Goal: Task Accomplishment & Management: Use online tool/utility

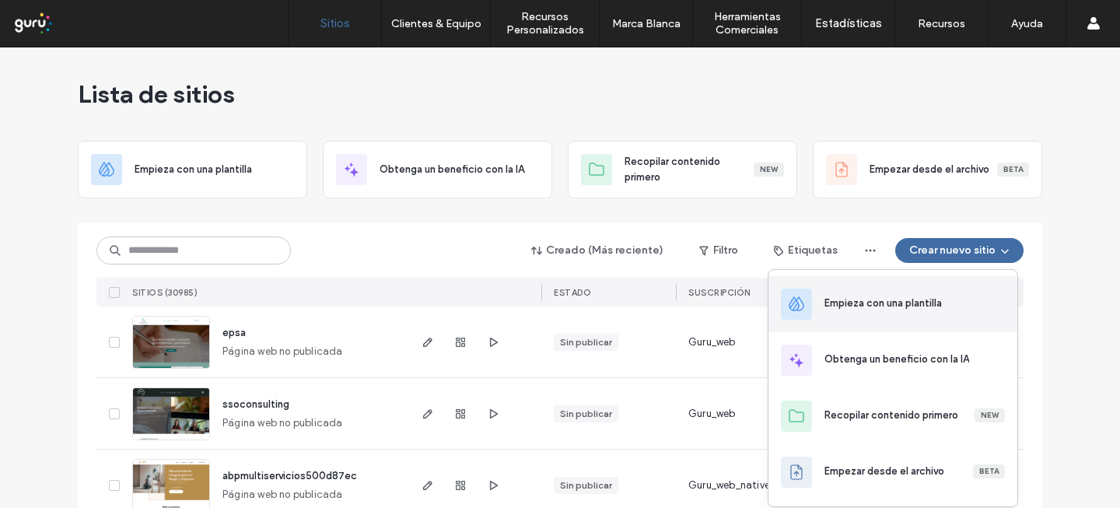
click at [921, 292] on div "Empieza con una plantilla" at bounding box center [892, 304] width 249 height 56
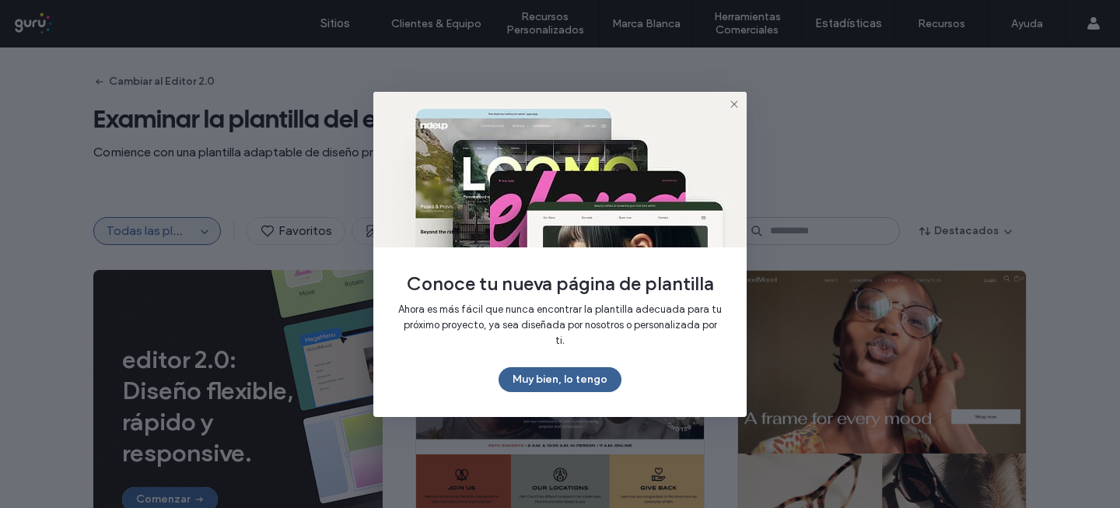
click at [564, 373] on button "Muy bien, lo tengo" at bounding box center [559, 379] width 123 height 25
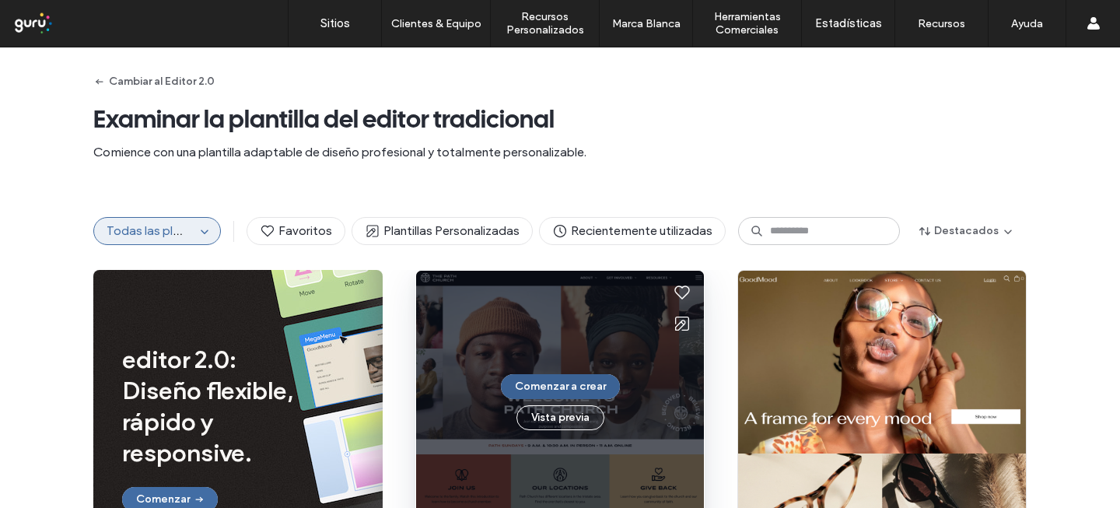
click at [546, 387] on button "Comenzar a crear" at bounding box center [560, 386] width 119 height 25
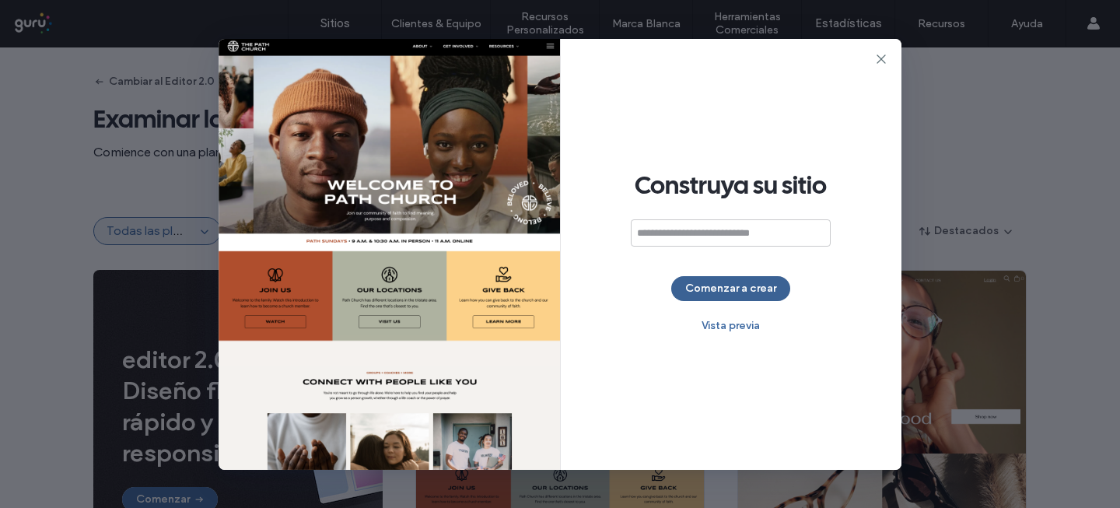
click at [700, 286] on button "Comenzar a crear" at bounding box center [730, 288] width 119 height 25
